Goal: Book appointment/travel/reservation

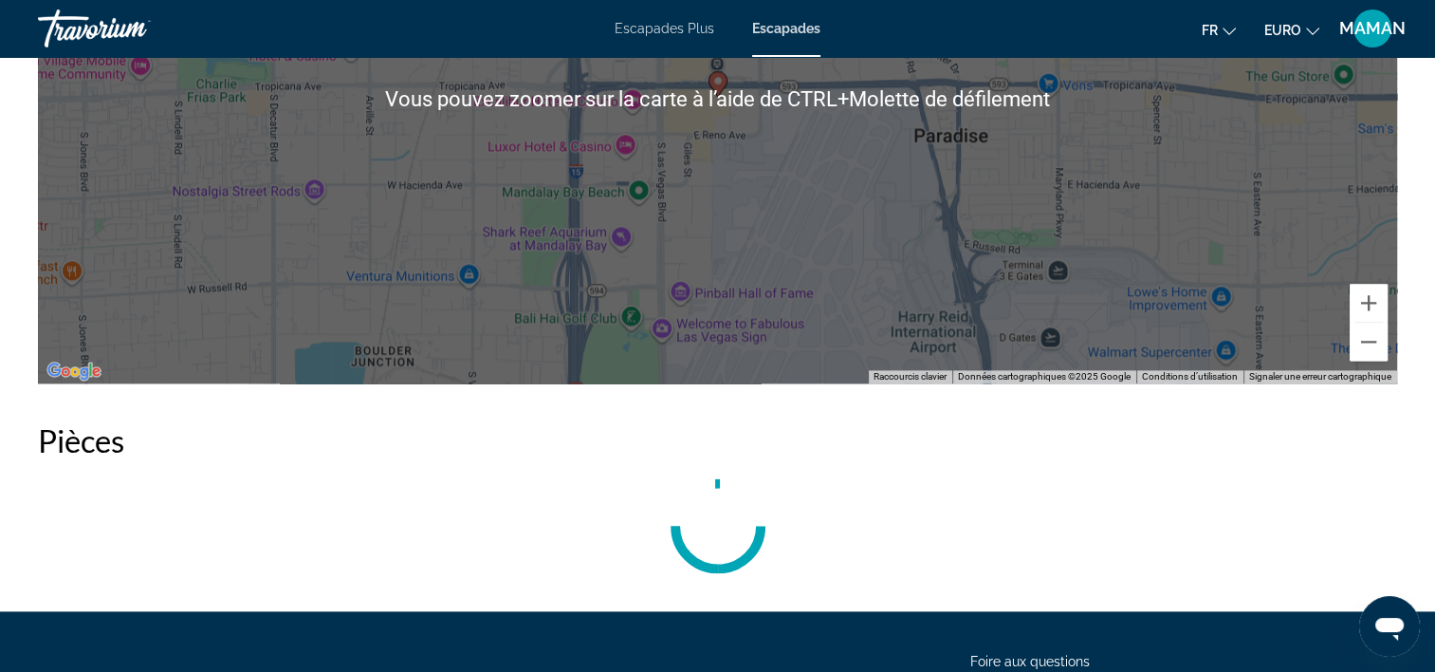
scroll to position [2277, 0]
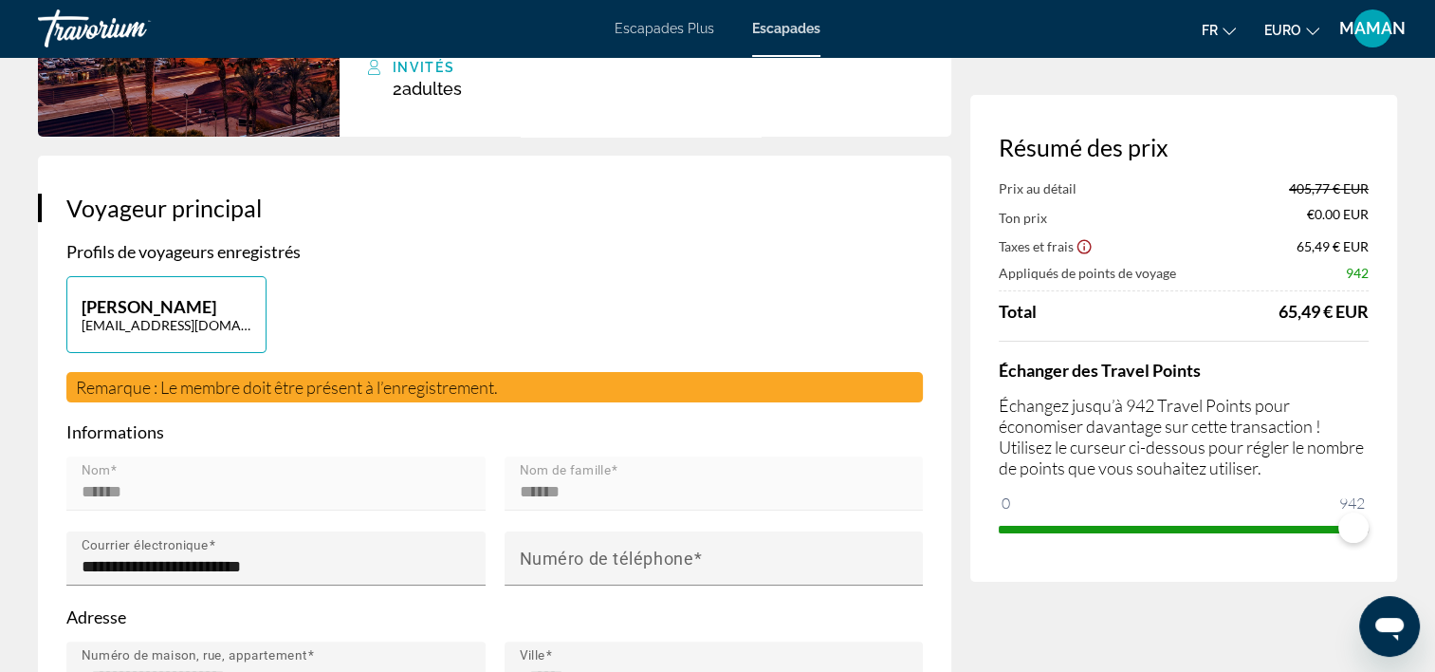
scroll to position [379, 0]
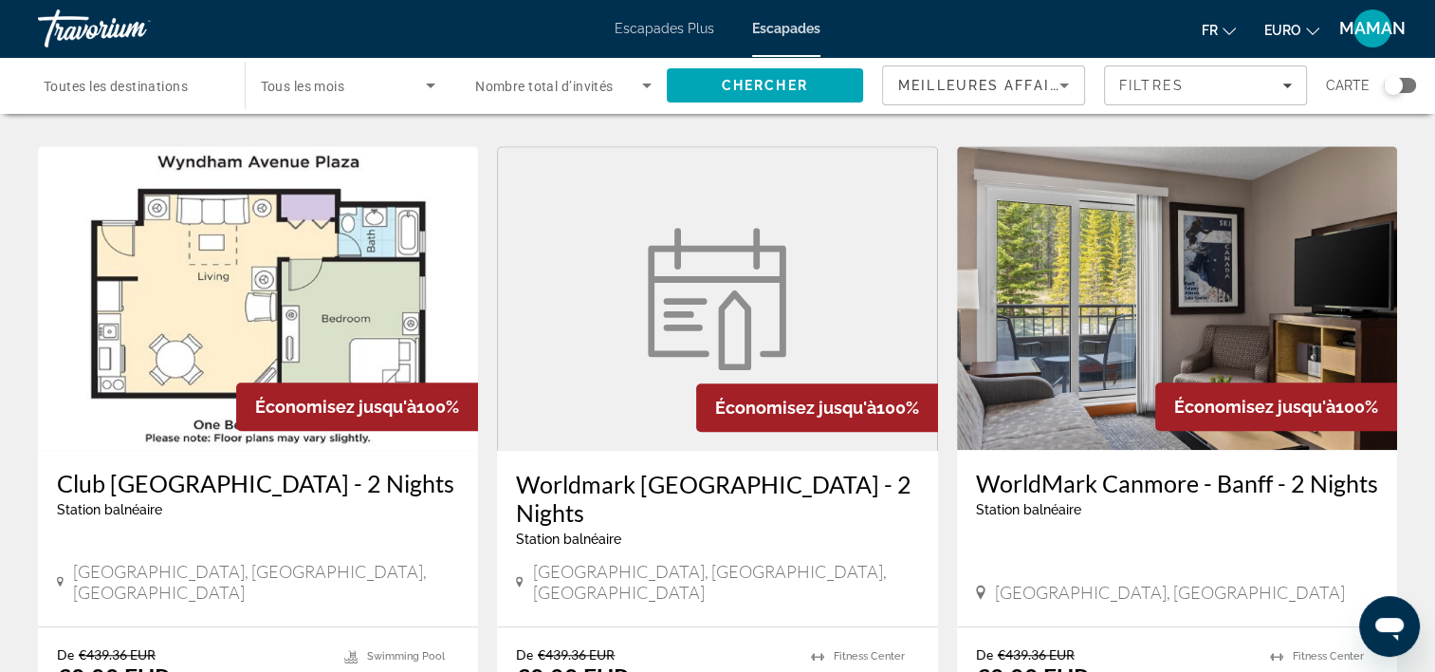
scroll to position [1423, 0]
click at [212, 84] on input "Destination Toutes les destinations" at bounding box center [132, 86] width 176 height 23
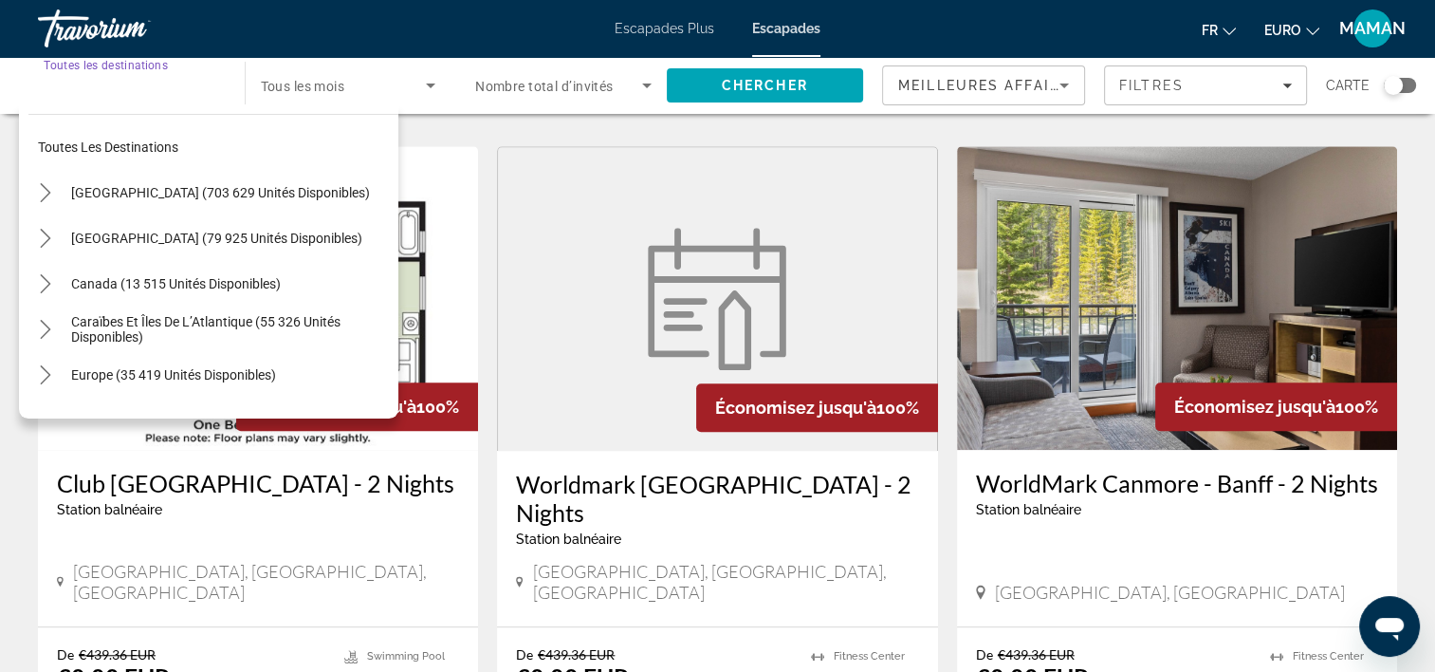
click at [159, 372] on span "Europe (35 419 unités disponibles)" at bounding box center [173, 374] width 205 height 15
type input "**********"
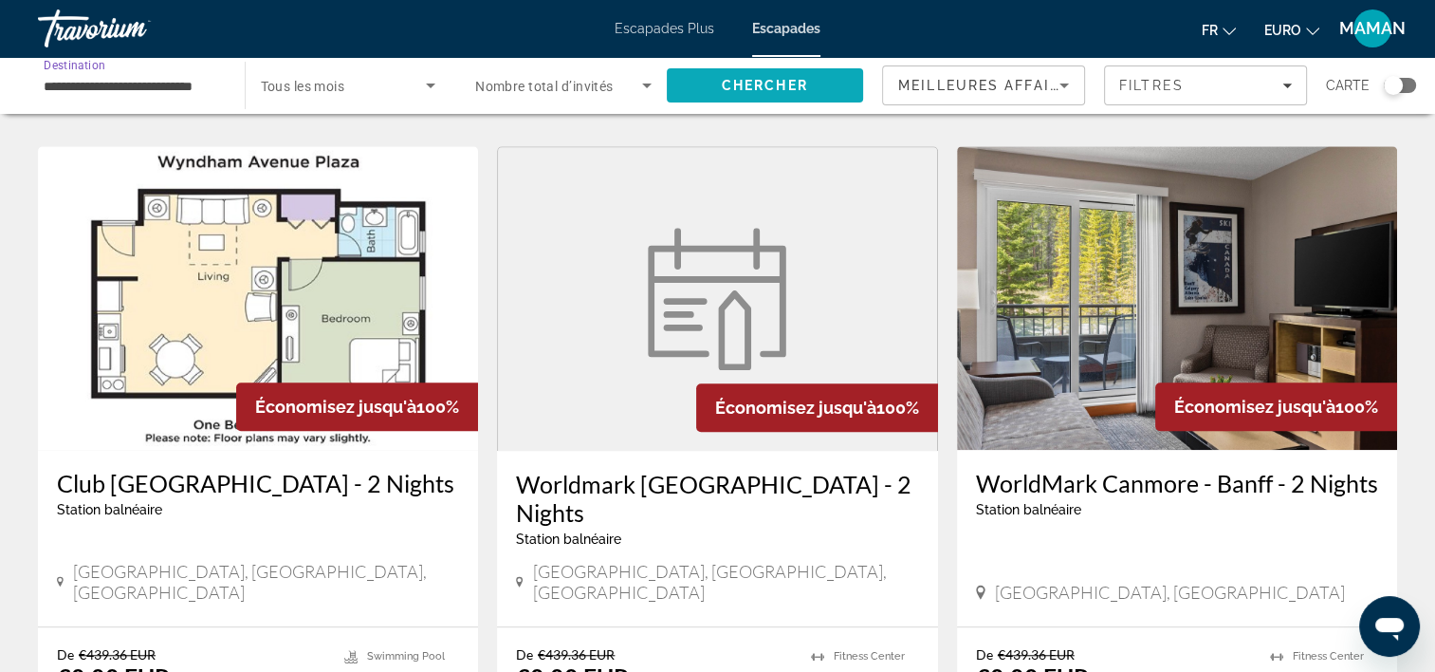
click at [823, 91] on span "Rechercher" at bounding box center [765, 86] width 197 height 46
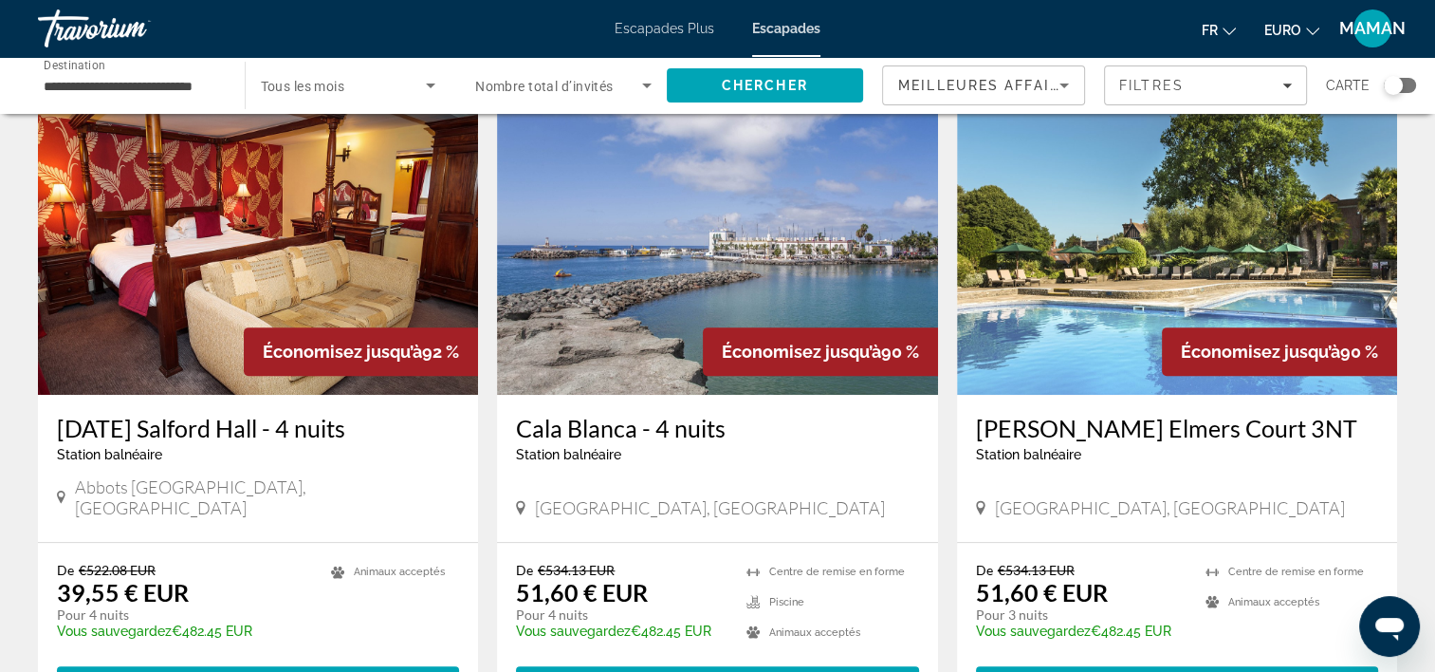
scroll to position [759, 0]
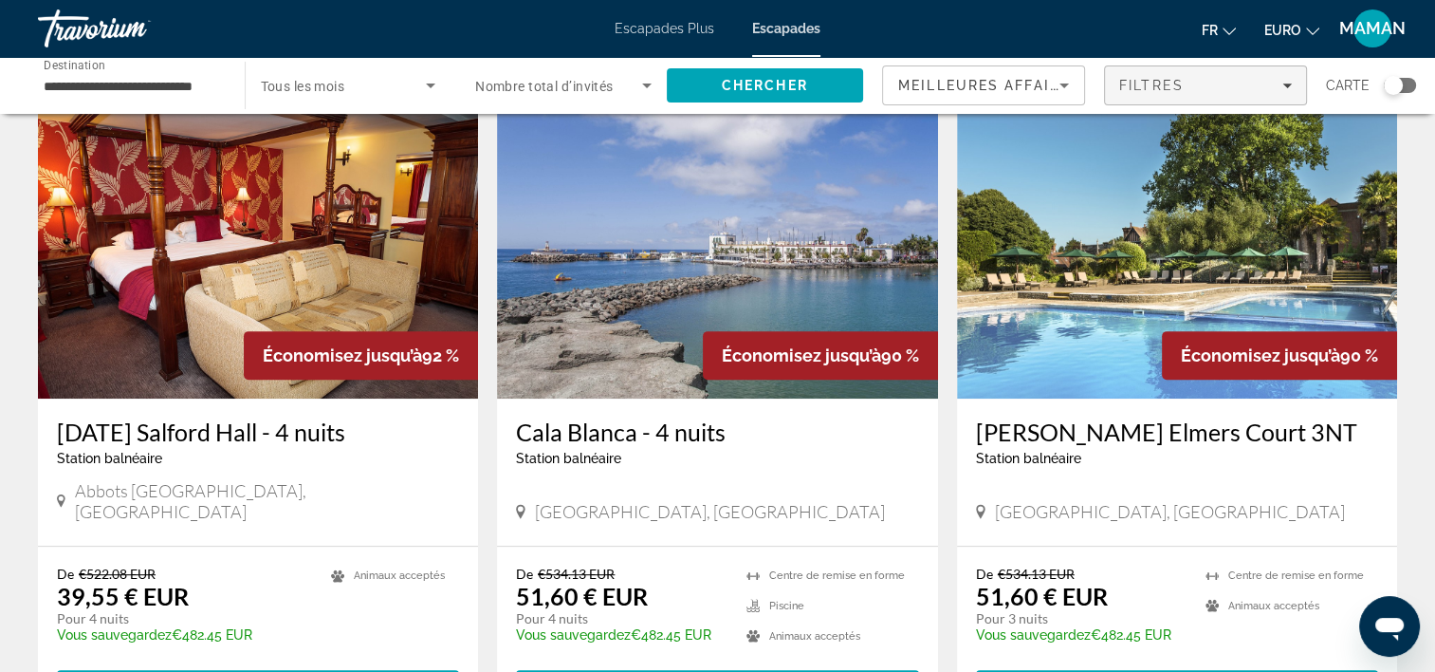
click at [1283, 72] on span "Filtres" at bounding box center [1205, 86] width 201 height 46
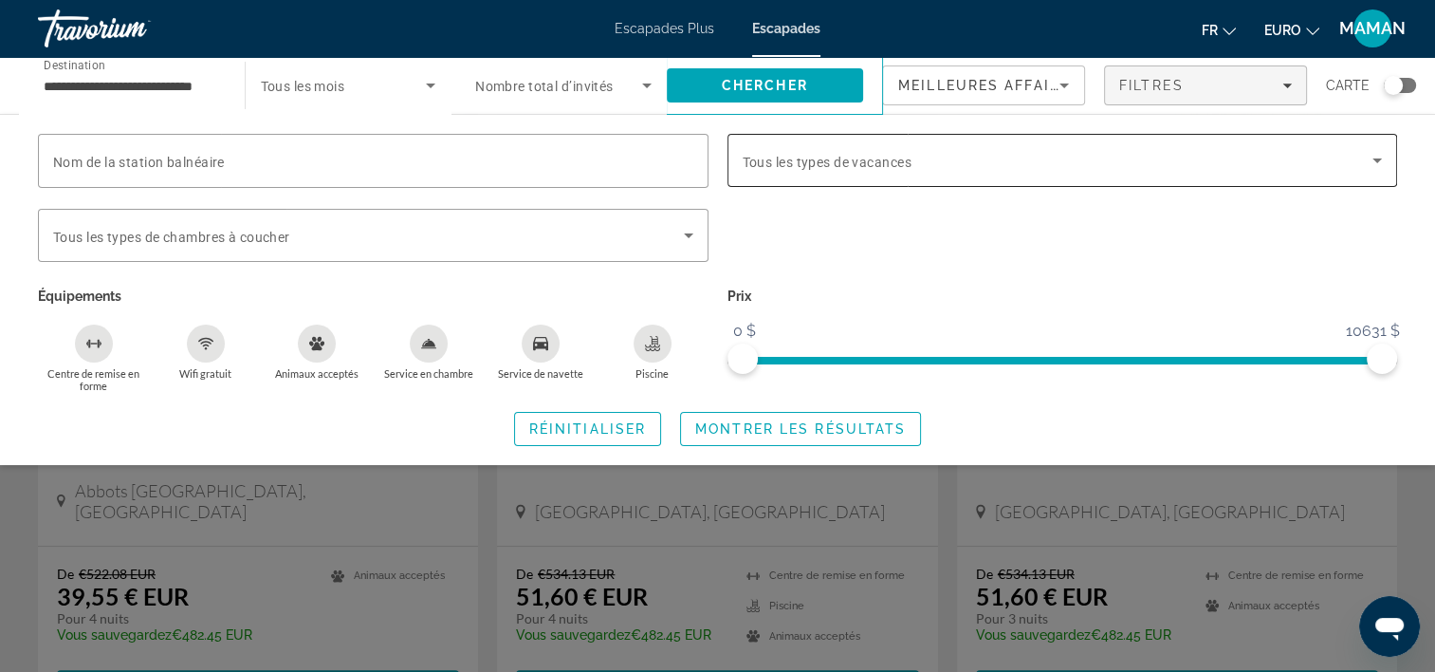
click at [903, 164] on span "Tous les types de vacances" at bounding box center [827, 162] width 169 height 15
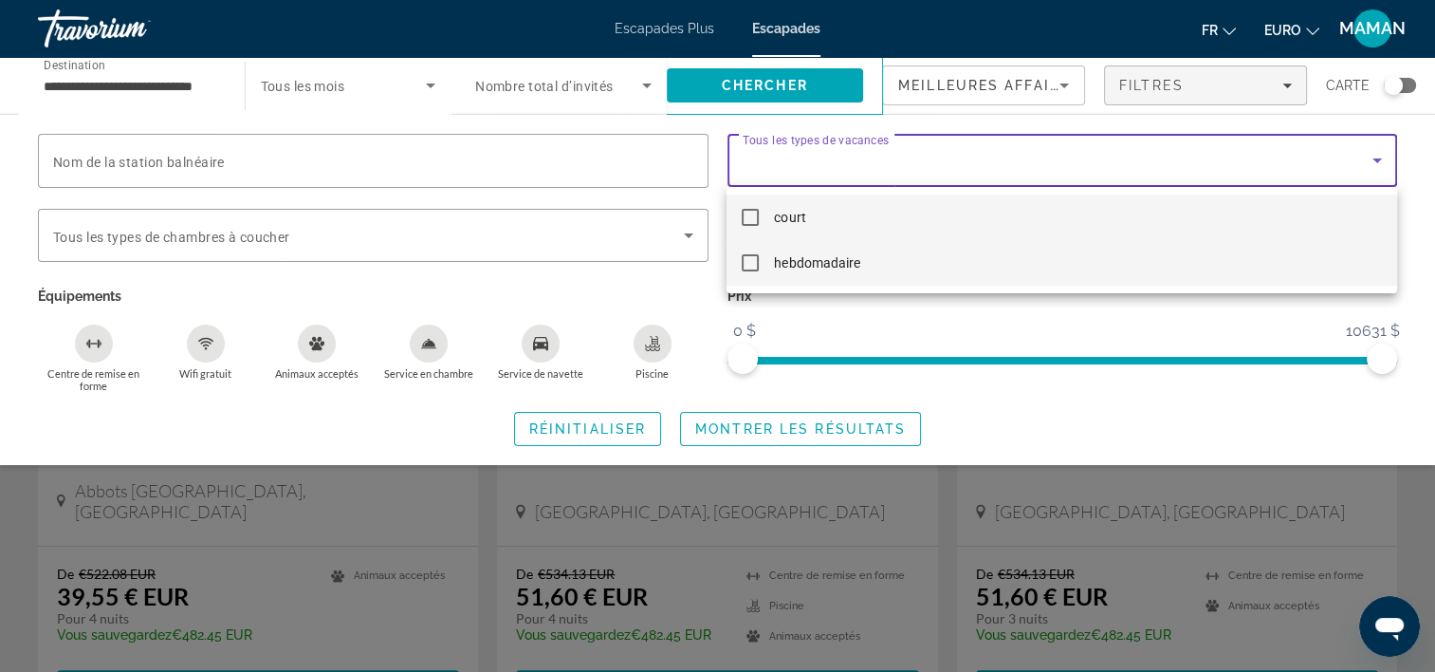
click at [804, 269] on span "hebdomadaire" at bounding box center [816, 262] width 85 height 23
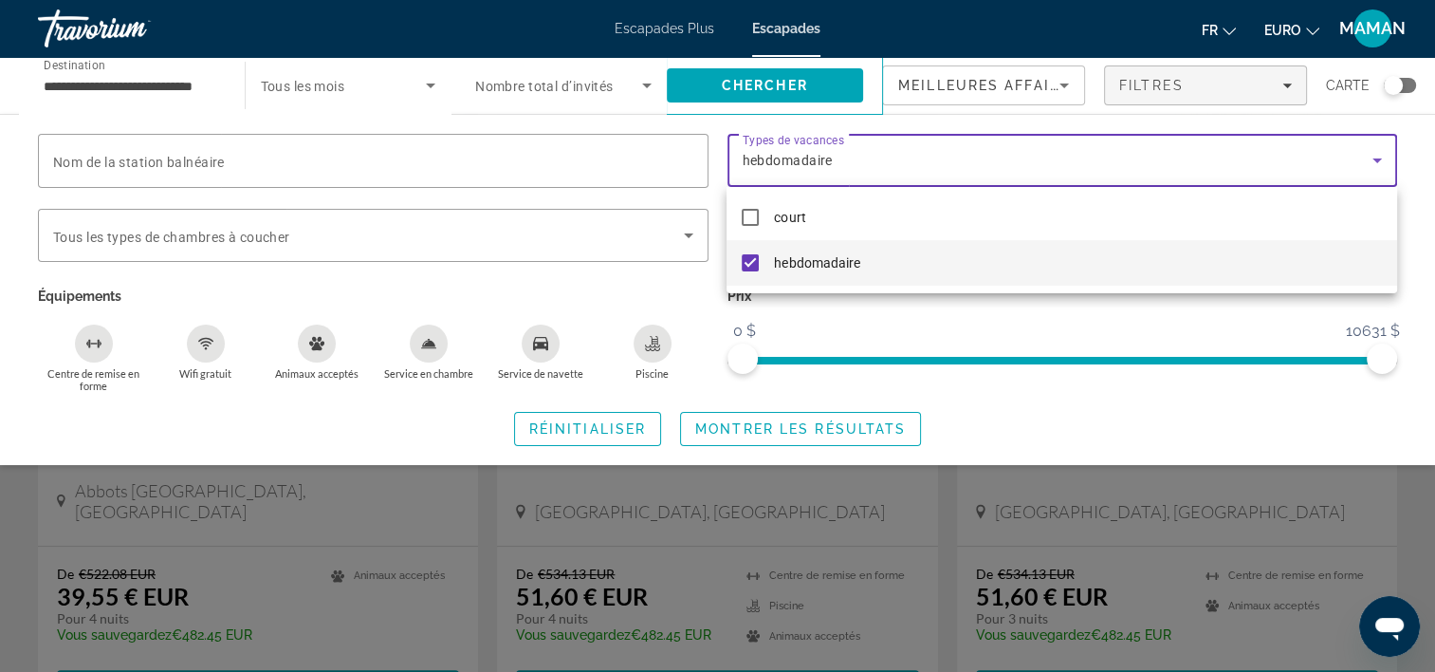
click at [831, 87] on div at bounding box center [717, 336] width 1435 height 672
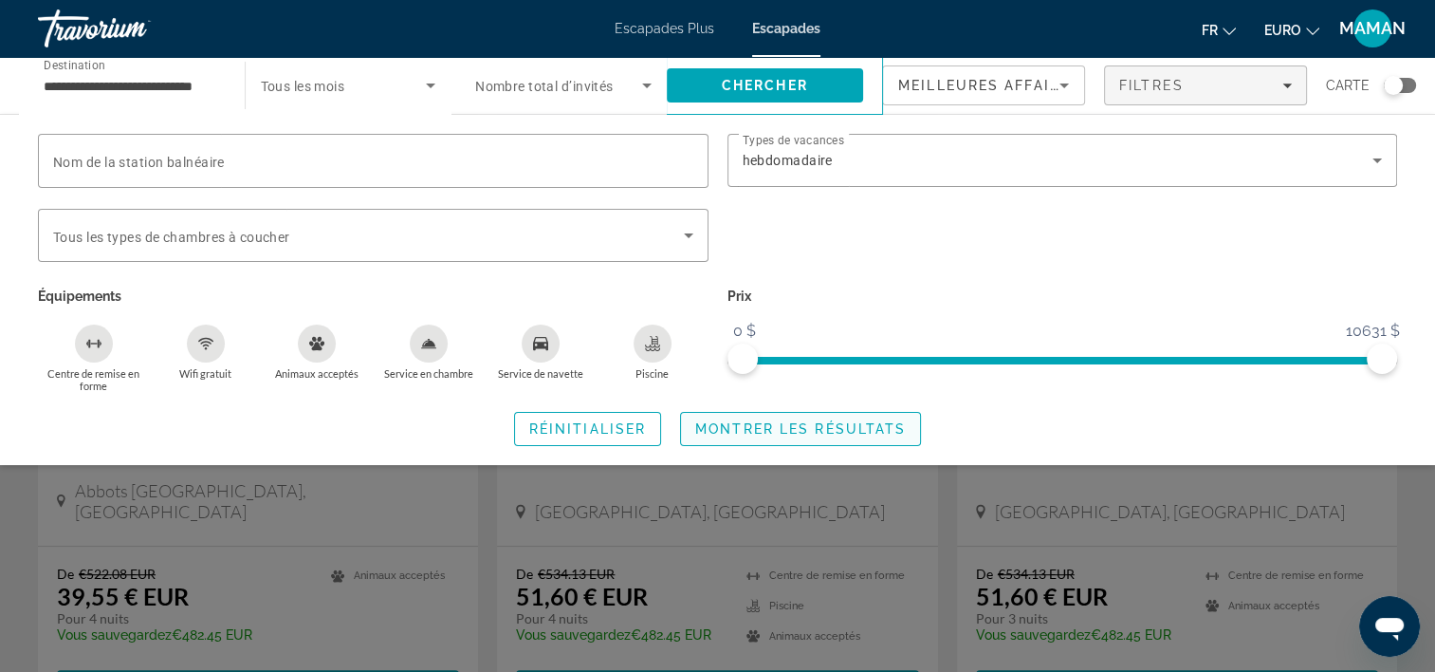
click at [797, 437] on span "Widget de recherche" at bounding box center [800, 429] width 239 height 46
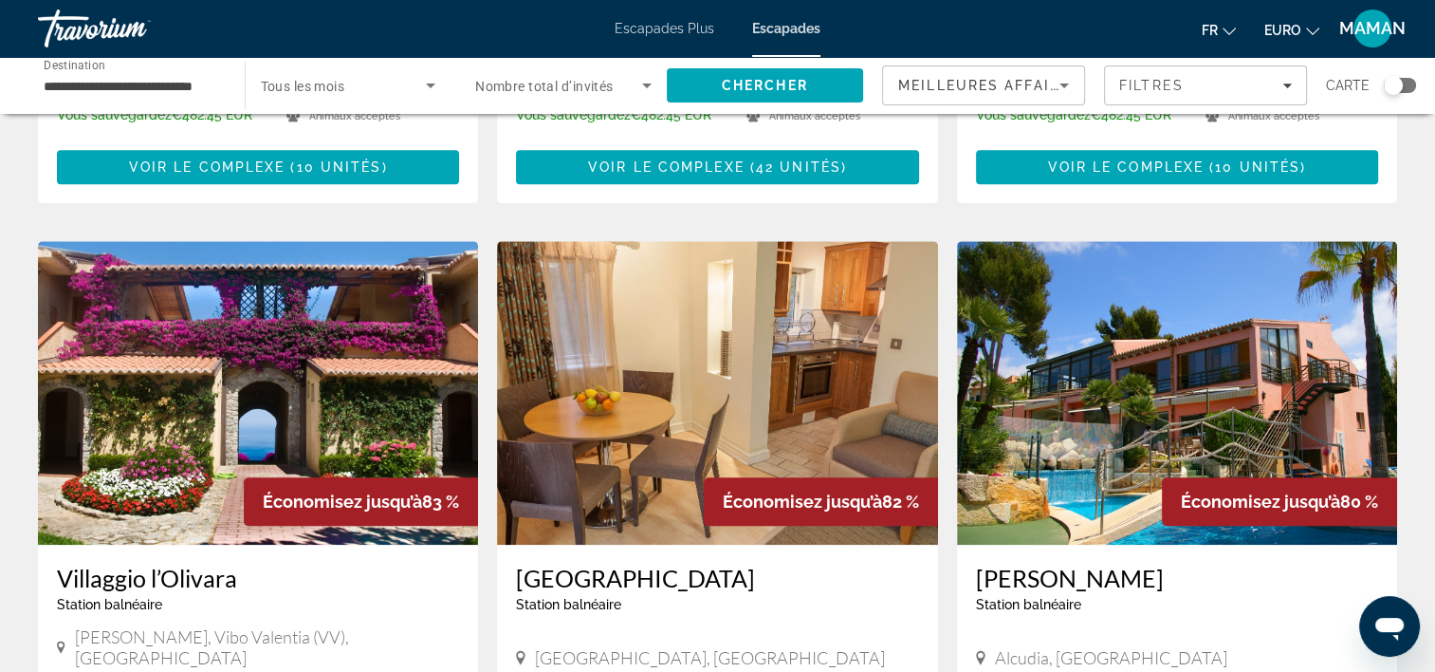
scroll to position [1328, 0]
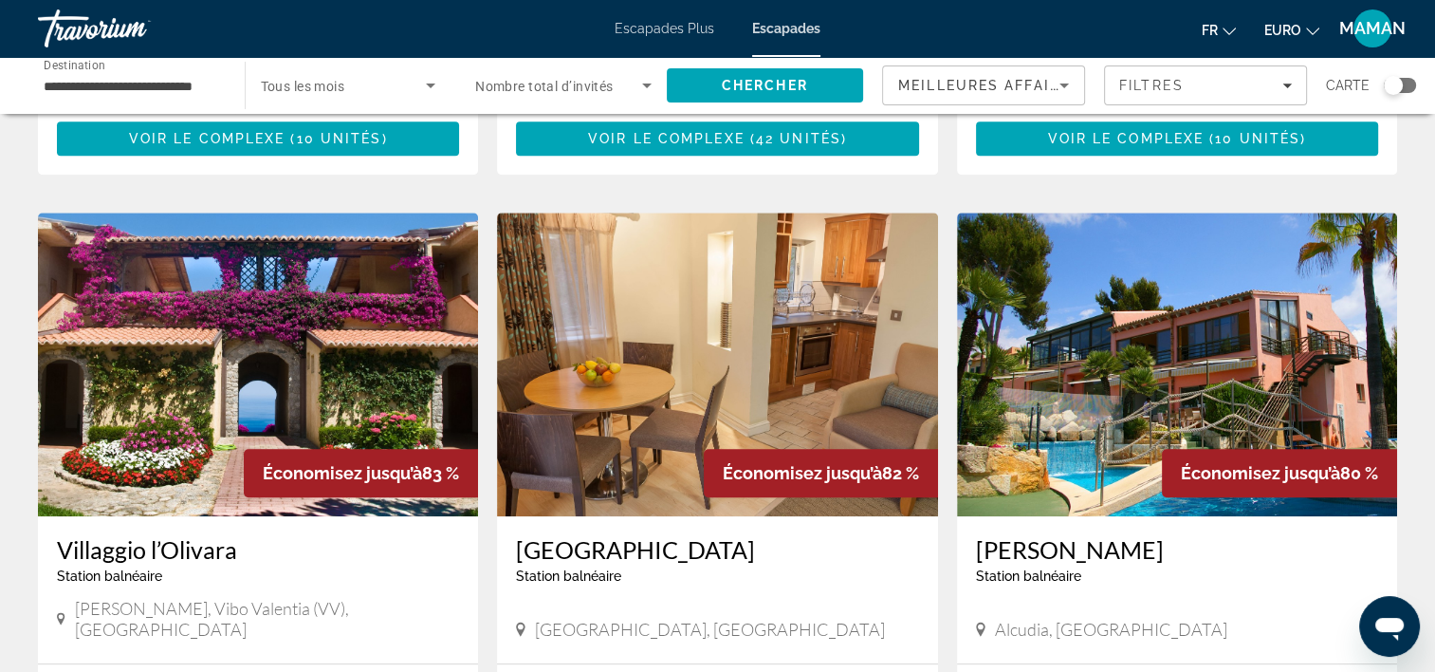
click at [379, 254] on img "Contenu principal" at bounding box center [258, 364] width 440 height 304
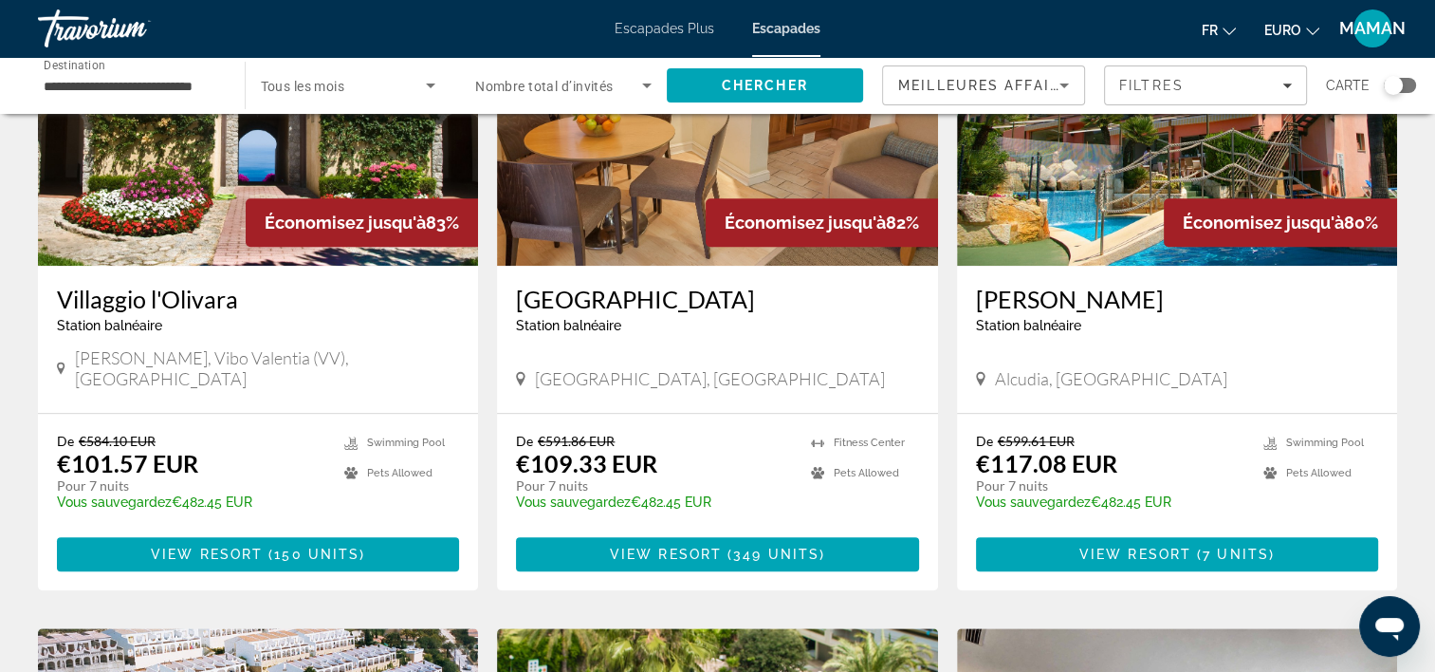
scroll to position [1613, 0]
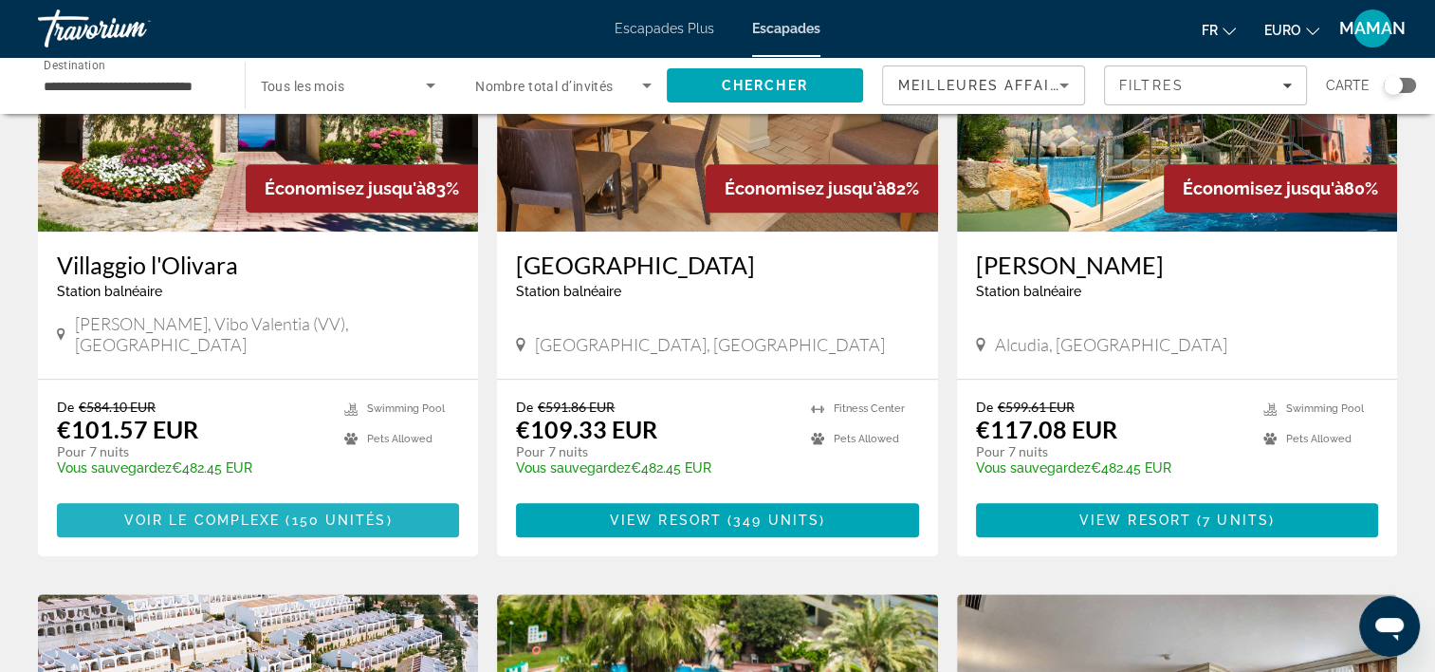
click at [194, 512] on span "Voir le complexe" at bounding box center [202, 519] width 157 height 15
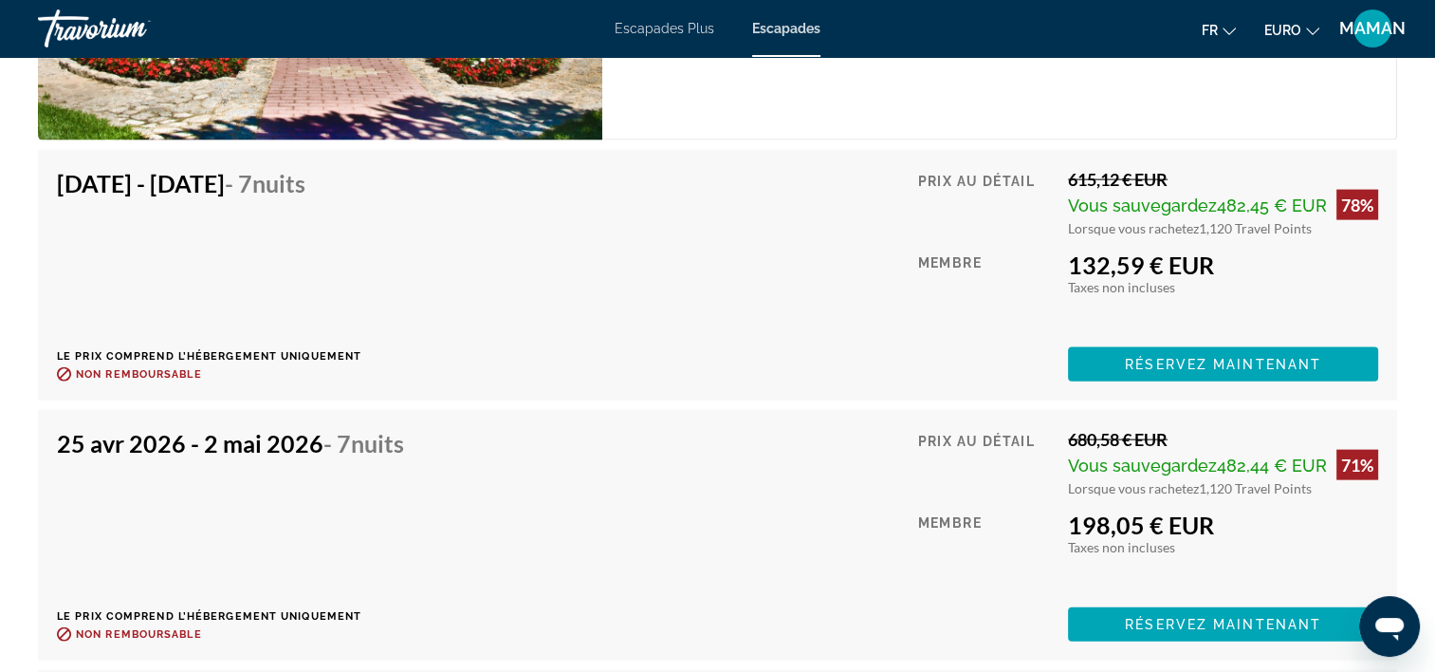
scroll to position [4079, 0]
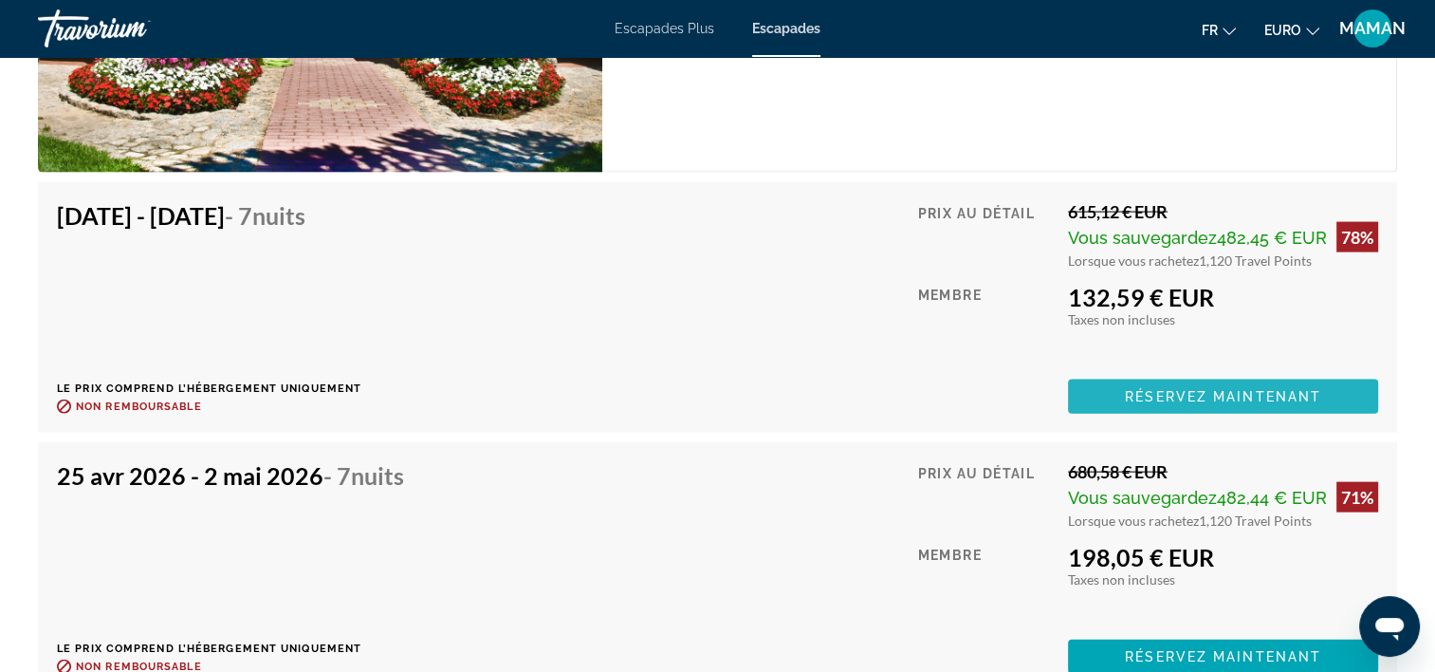
click at [1162, 389] on span "Réservez maintenant" at bounding box center [1223, 396] width 196 height 15
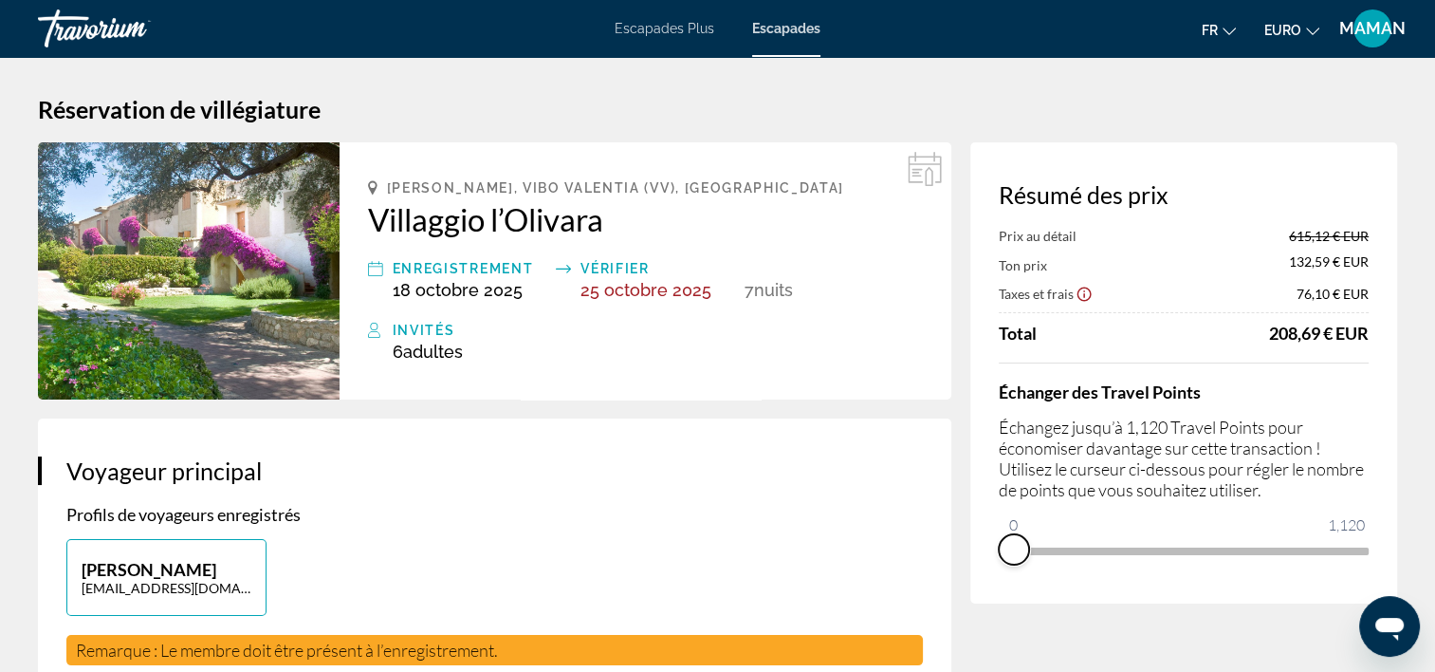
drag, startPoint x: 1356, startPoint y: 572, endPoint x: 1008, endPoint y: 588, distance: 347.6
click at [1008, 588] on div "Résumé des prix Prix au détail 615,12 € EUR Ton prix 132,59 € EUR Taxes et frai…" at bounding box center [1183, 372] width 427 height 461
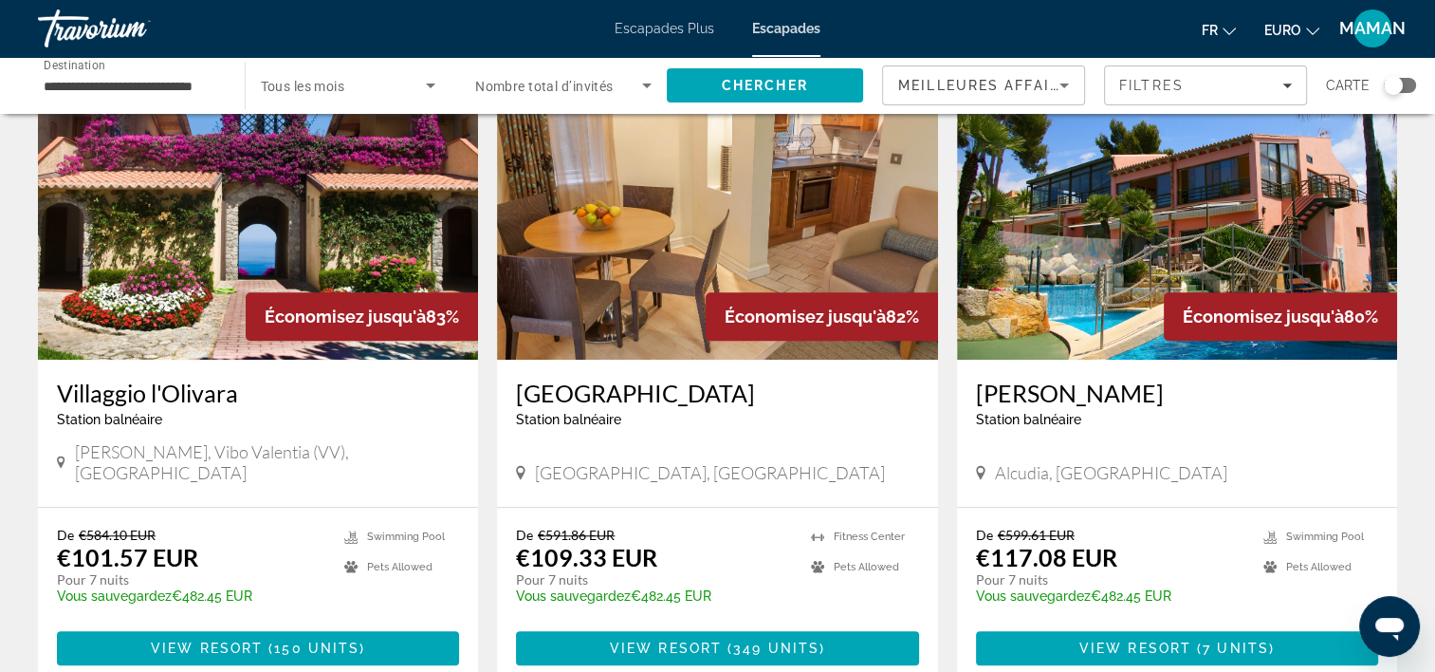
scroll to position [1518, 0]
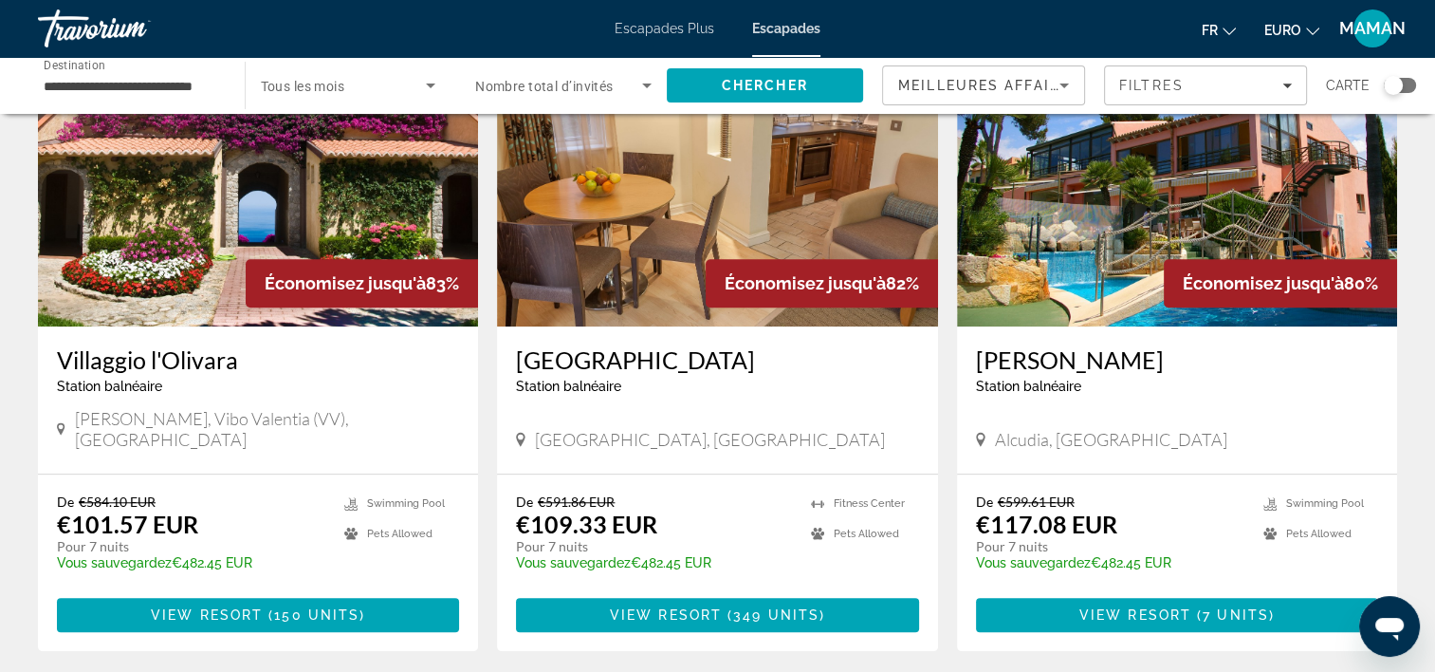
click at [187, 231] on img "Contenu principal" at bounding box center [258, 175] width 440 height 304
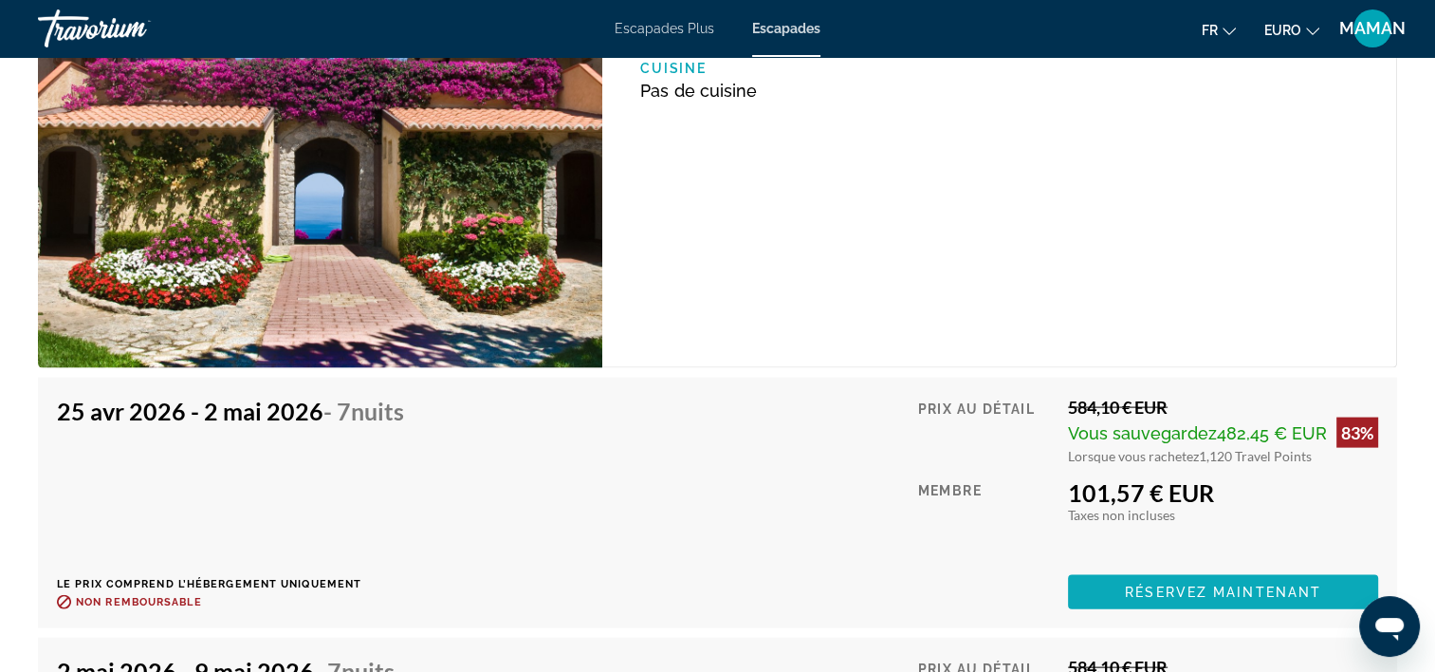
scroll to position [3984, 0]
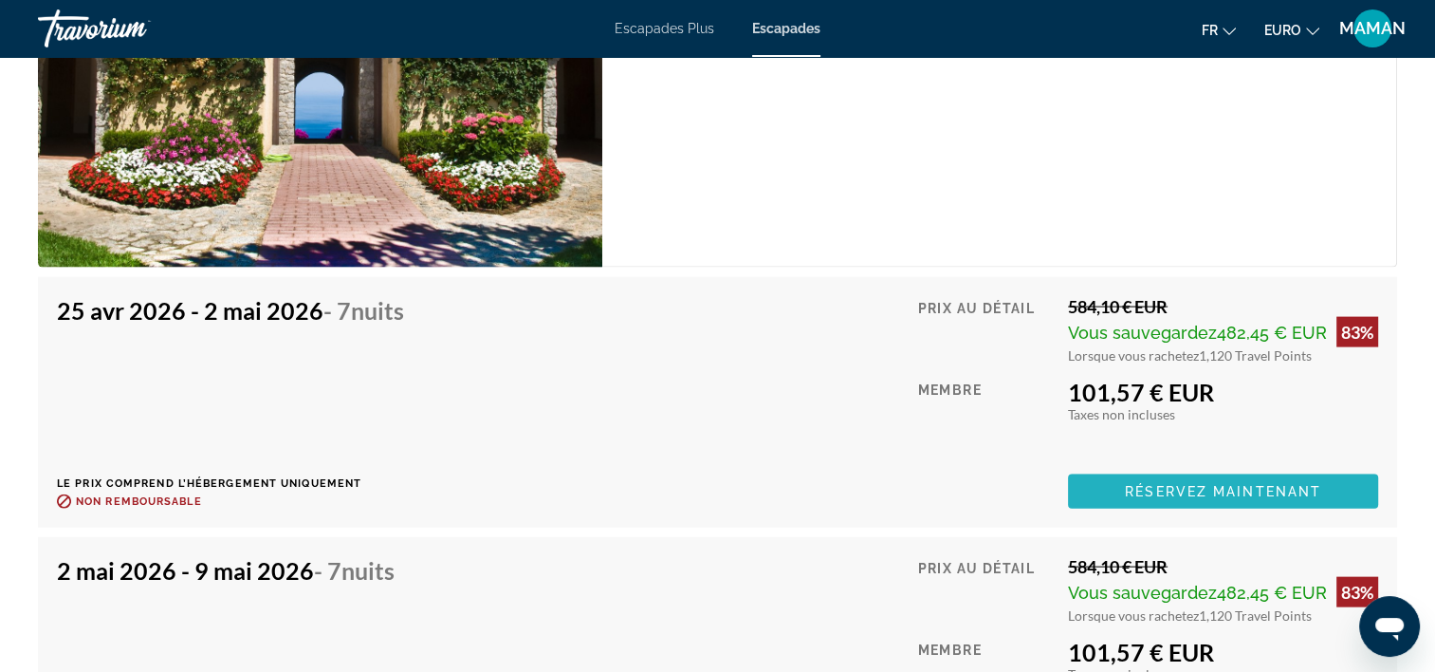
click at [1229, 484] on span "Réservez maintenant" at bounding box center [1223, 491] width 196 height 15
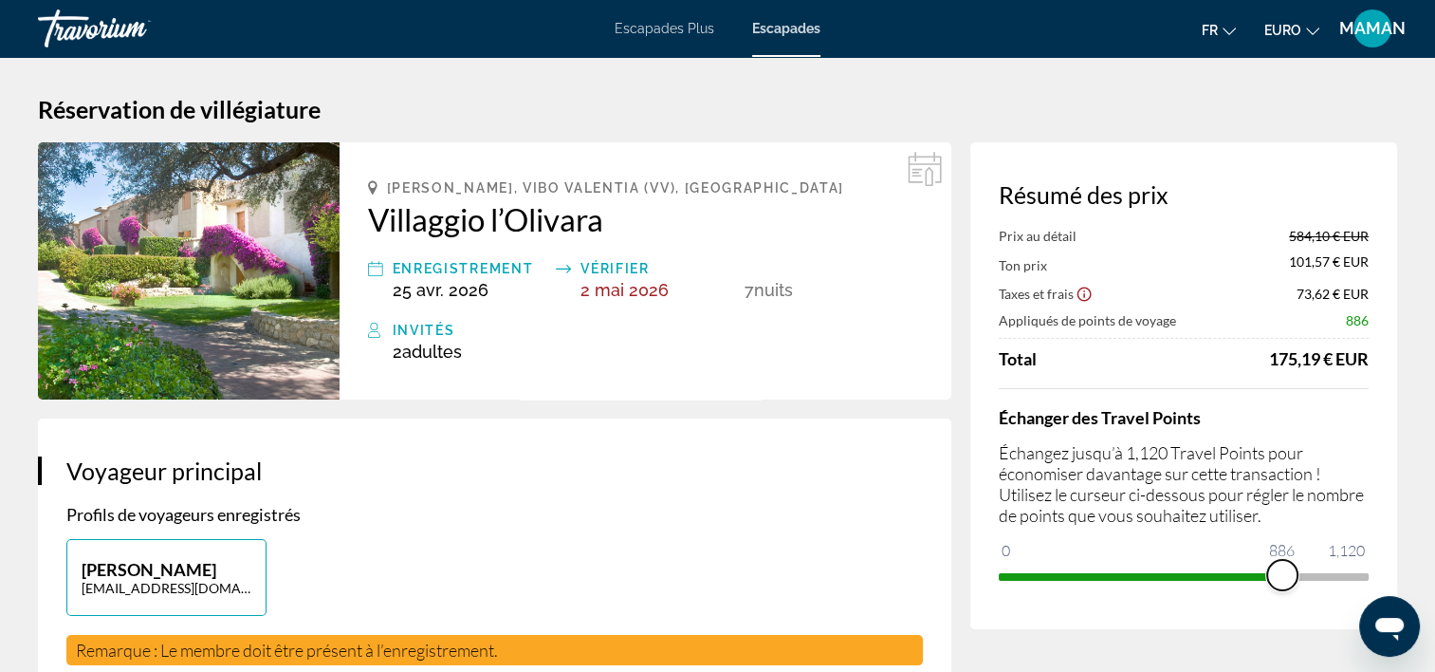
drag, startPoint x: 1357, startPoint y: 577, endPoint x: 1261, endPoint y: 582, distance: 96.0
click at [1267, 582] on span "ngx-slider" at bounding box center [1282, 575] width 30 height 30
drag, startPoint x: 1258, startPoint y: 574, endPoint x: 1015, endPoint y: 577, distance: 242.9
click at [1015, 577] on span "ngx-slider" at bounding box center [1017, 575] width 30 height 30
drag, startPoint x: 1007, startPoint y: 573, endPoint x: 1397, endPoint y: 585, distance: 390.1
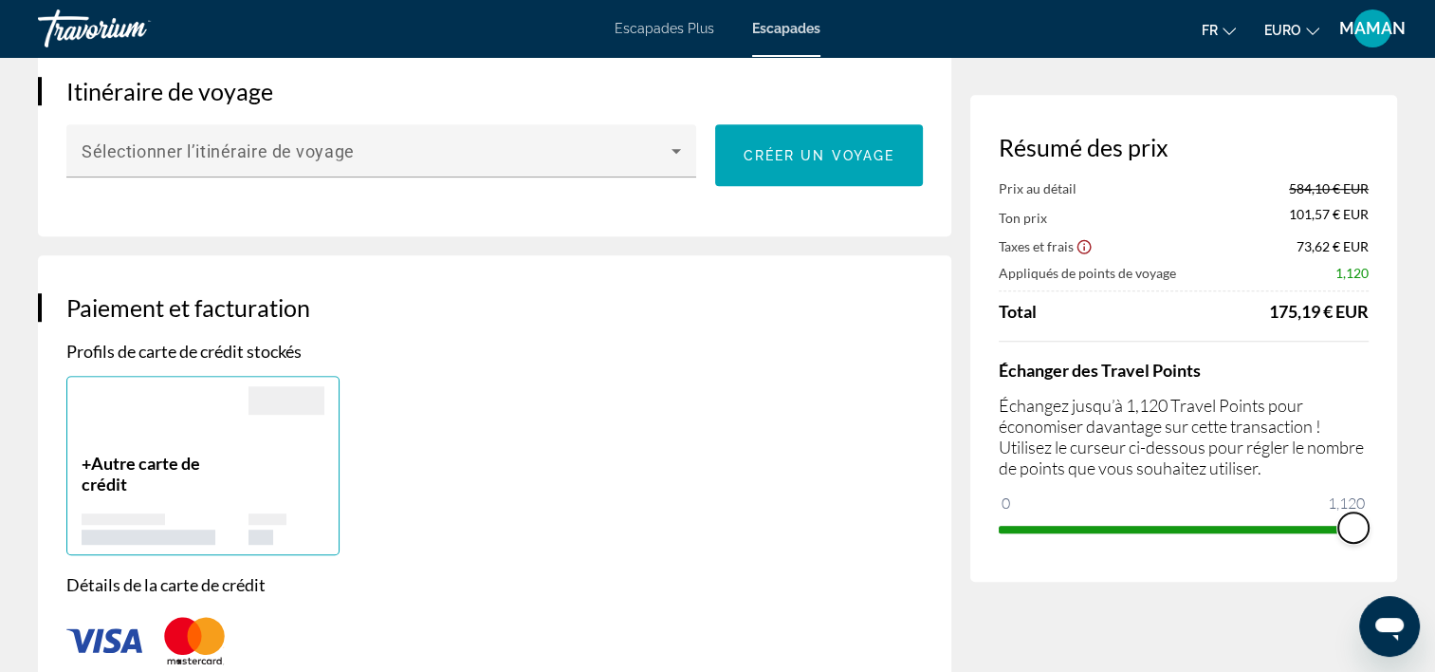
scroll to position [1138, 0]
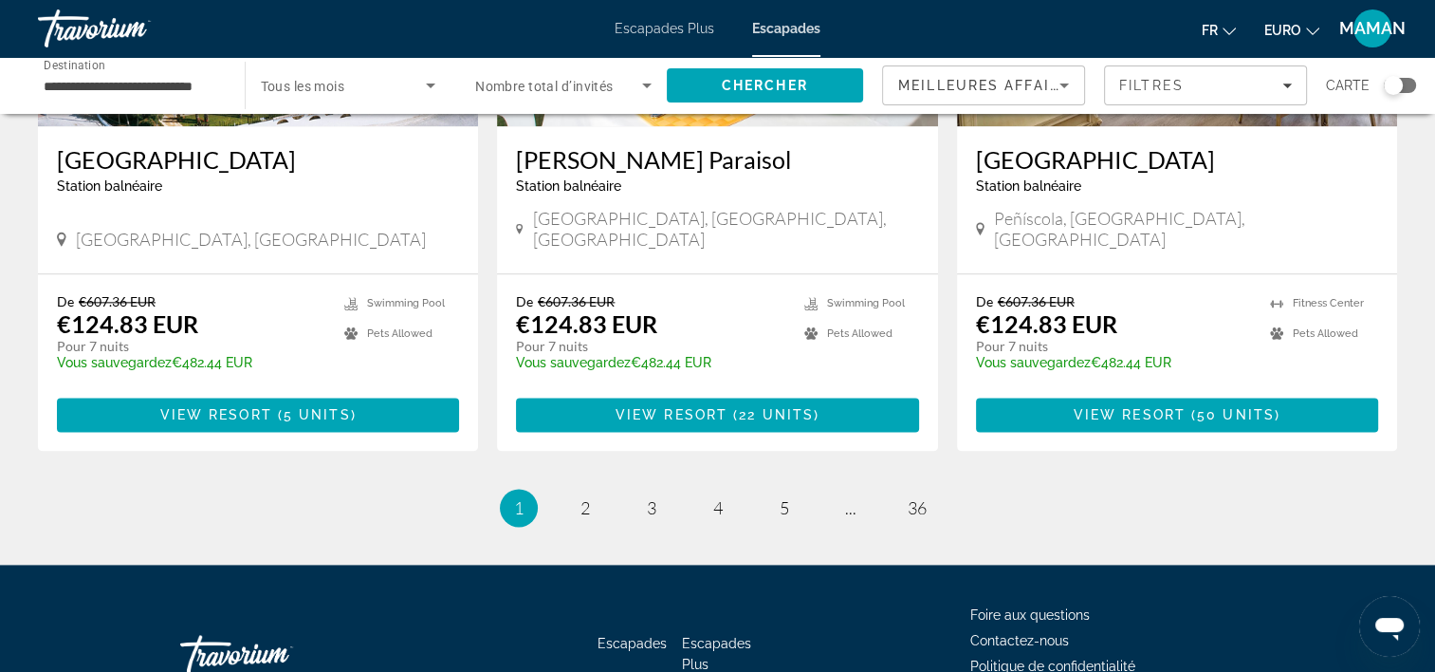
scroll to position [2396, 0]
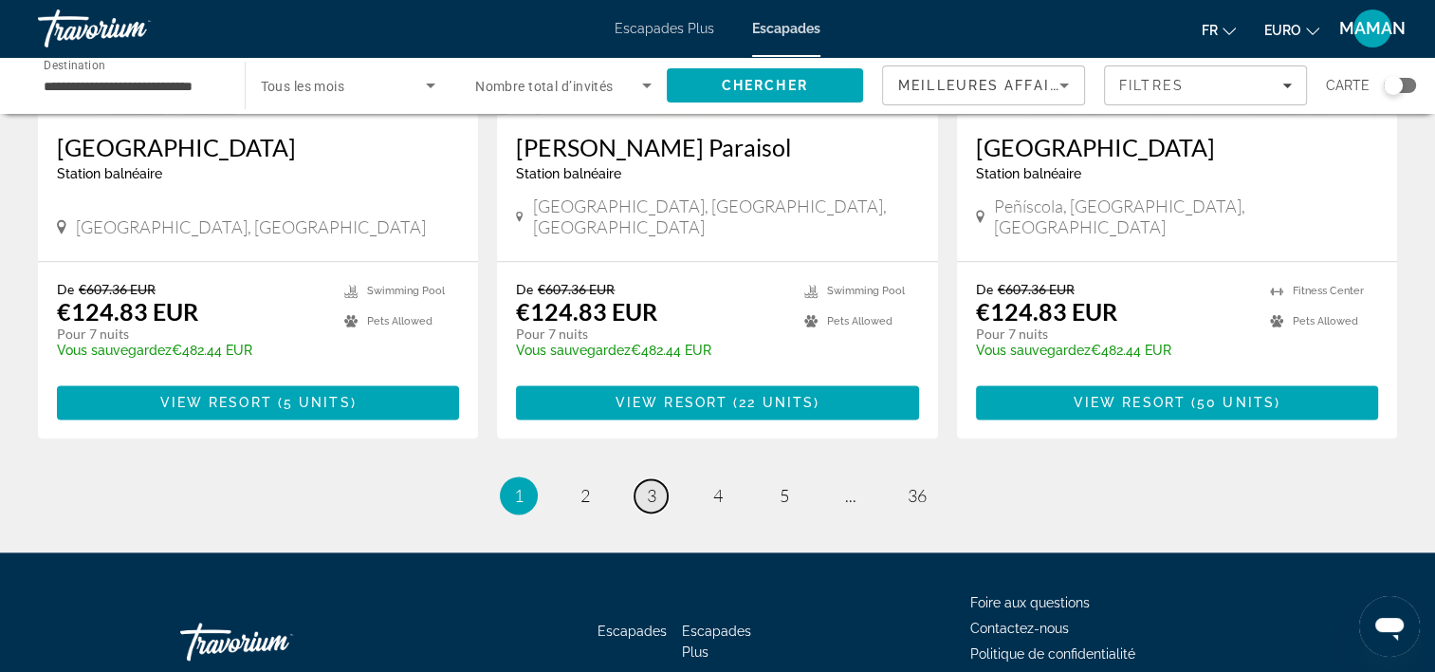
click at [651, 485] on span "3" at bounding box center [651, 495] width 9 height 21
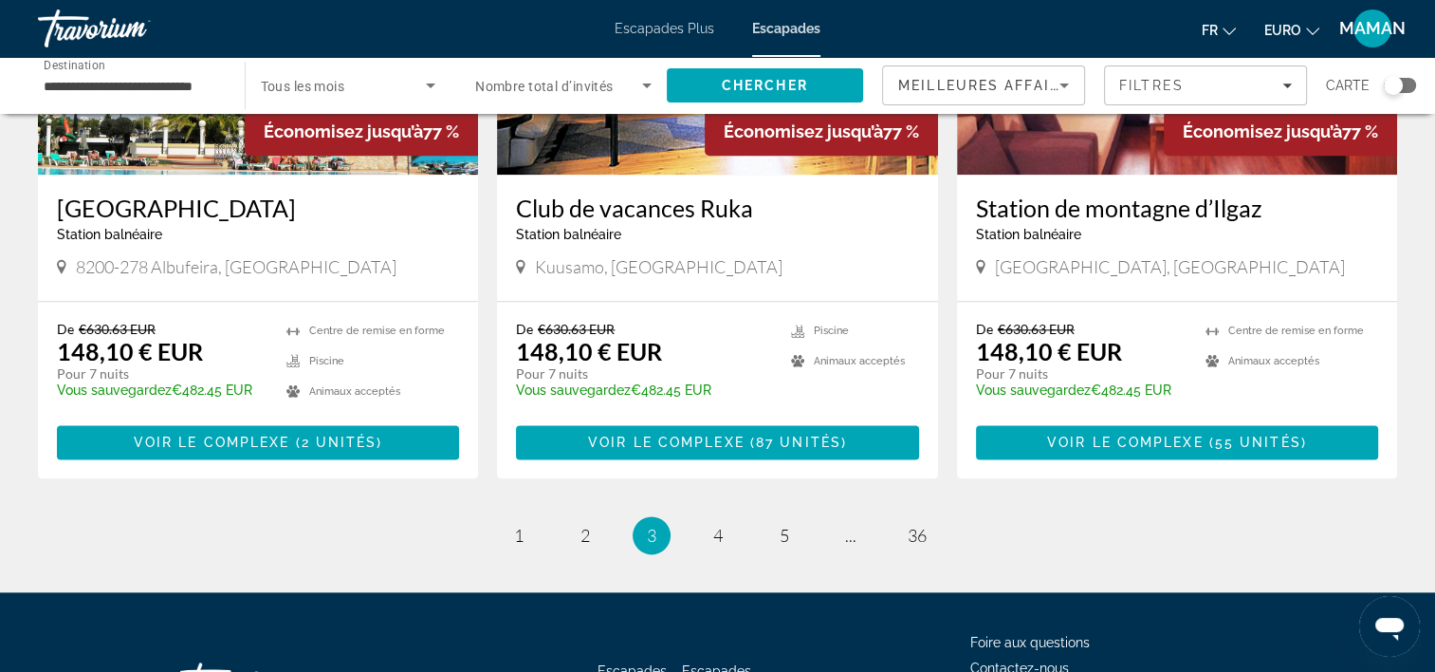
scroll to position [2277, 0]
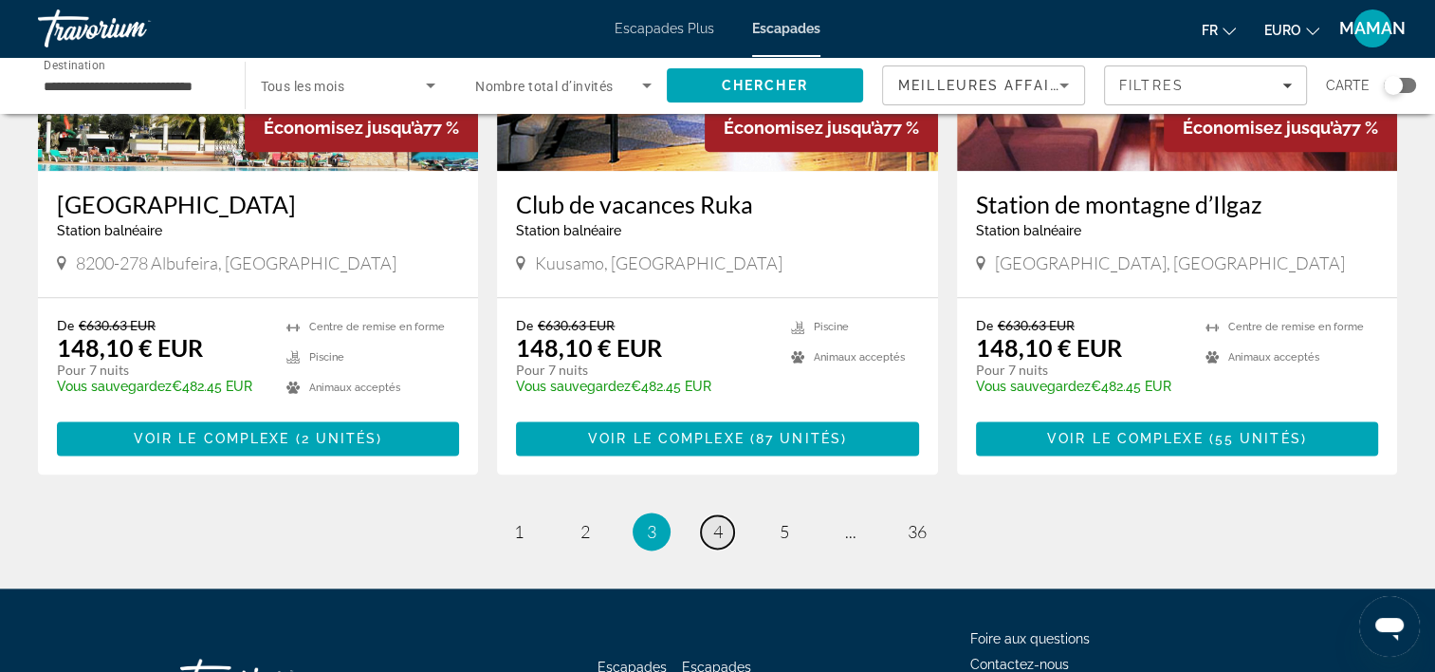
click at [720, 521] on span "4" at bounding box center [717, 531] width 9 height 21
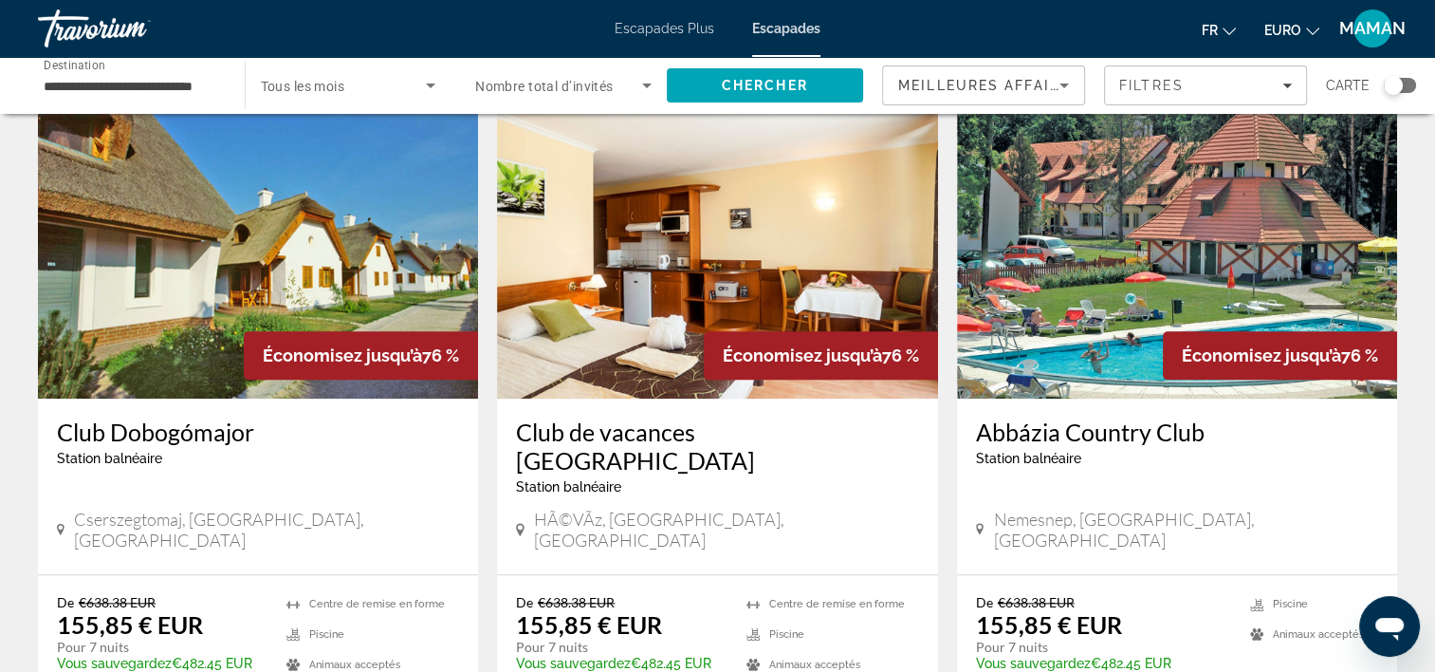
scroll to position [2182, 0]
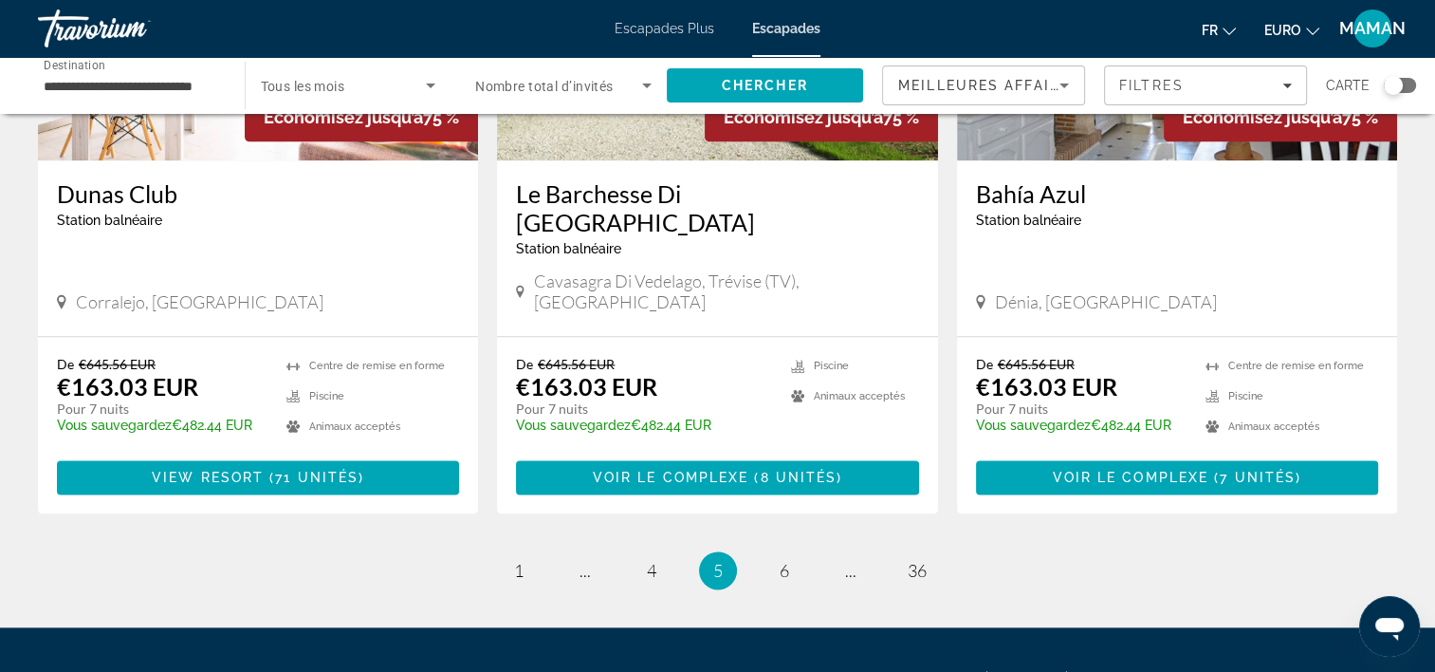
scroll to position [2301, 0]
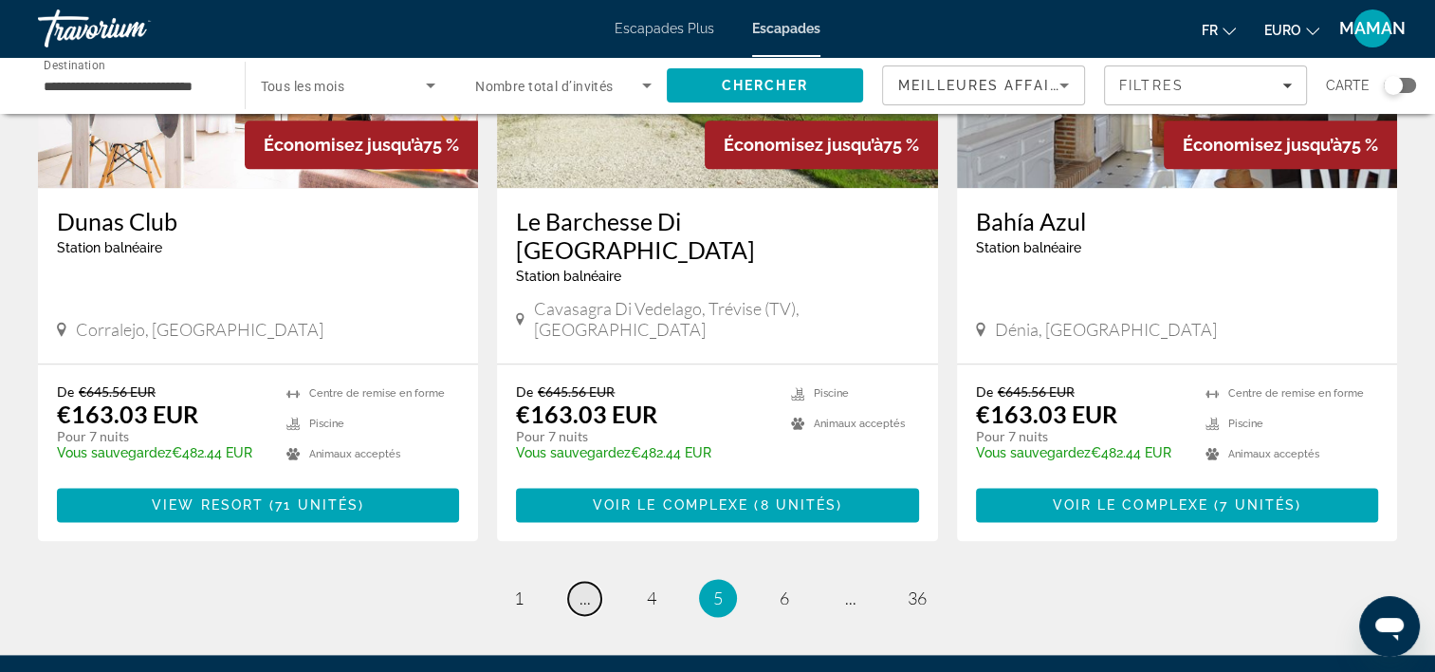
click at [589, 587] on span "..." at bounding box center [585, 597] width 11 height 21
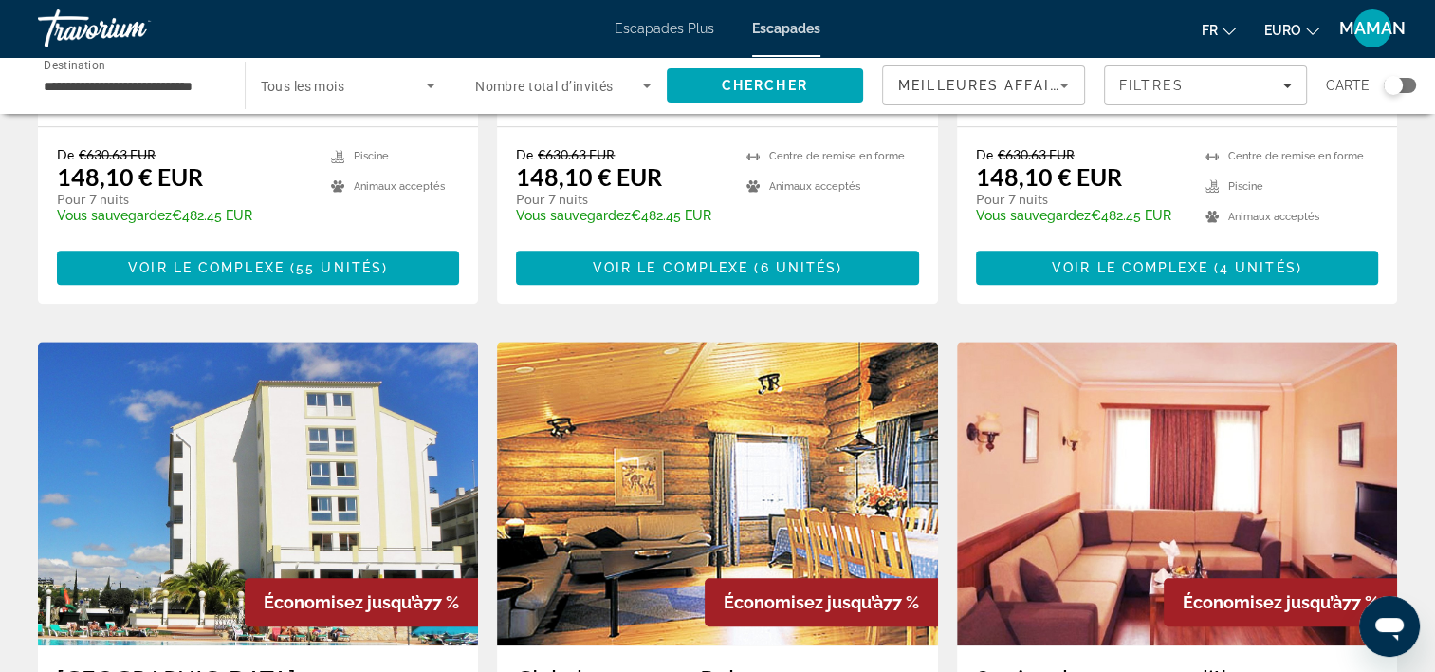
scroll to position [2396, 0]
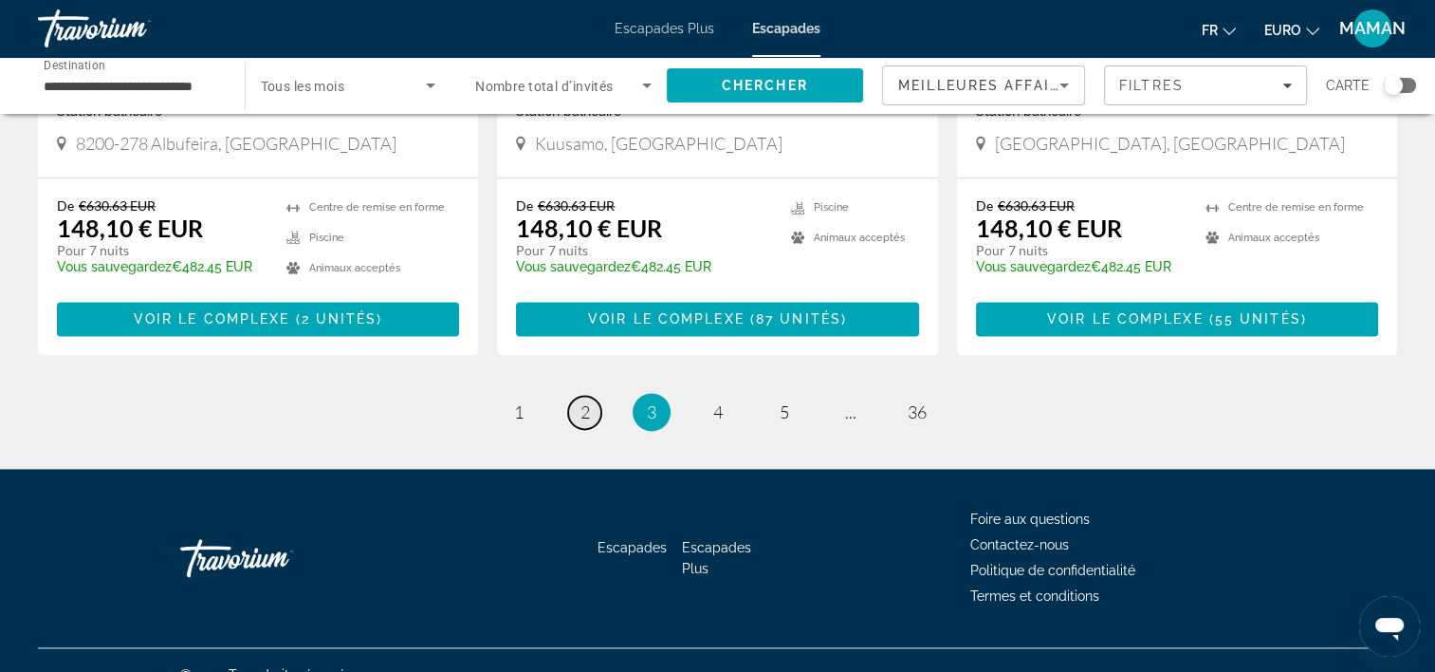
click at [577, 396] on link "page 2" at bounding box center [584, 412] width 33 height 33
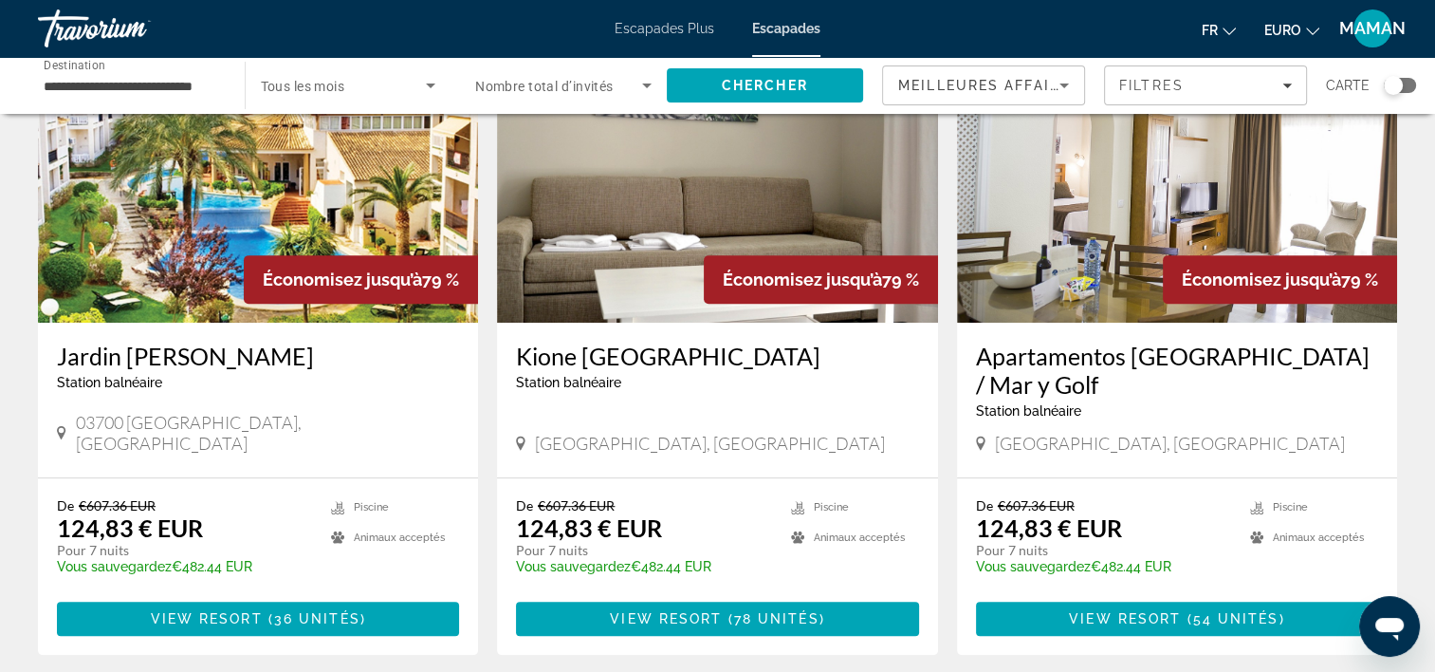
scroll to position [854, 0]
